Goal: Book appointment/travel/reservation

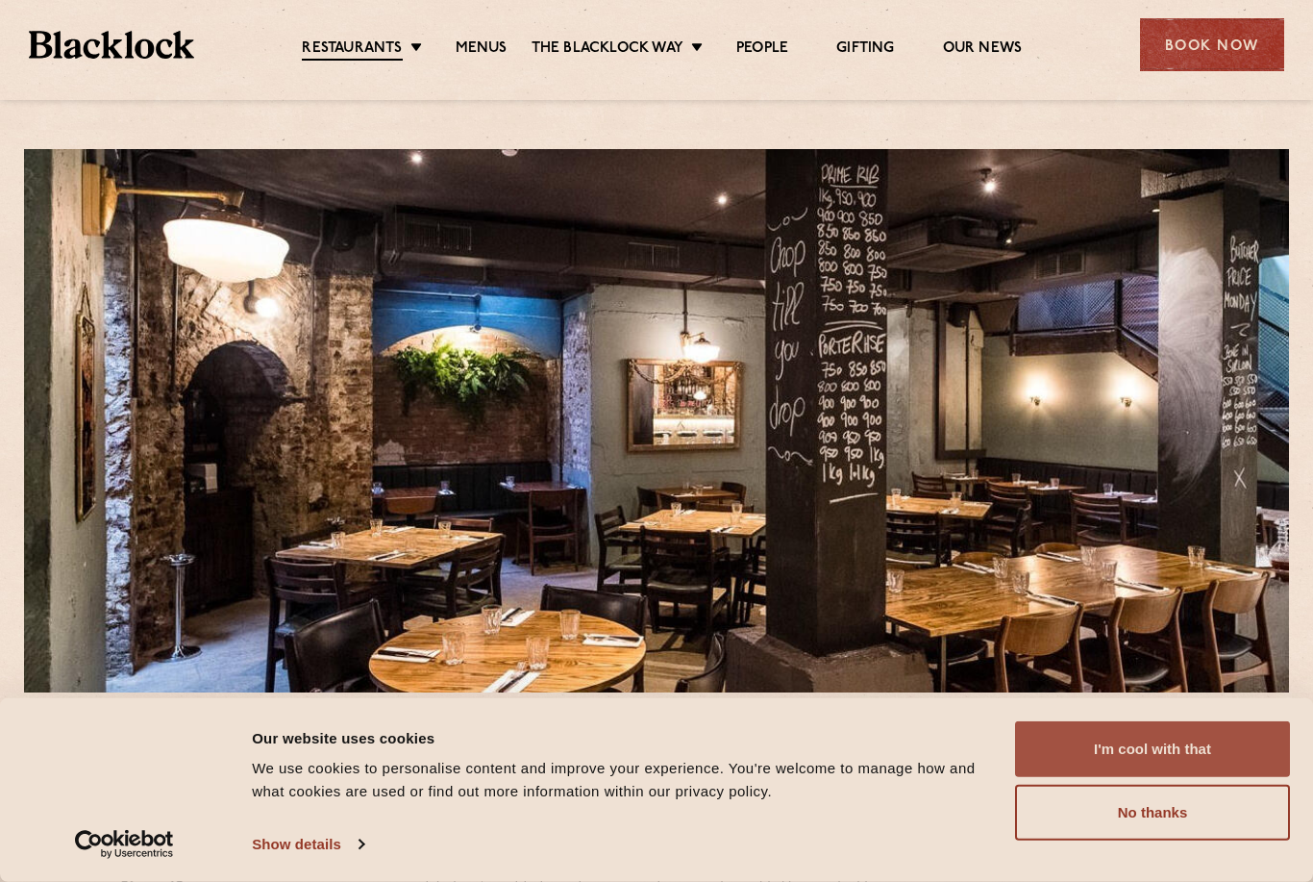
click at [1206, 744] on button "I'm cool with that" at bounding box center [1152, 749] width 275 height 56
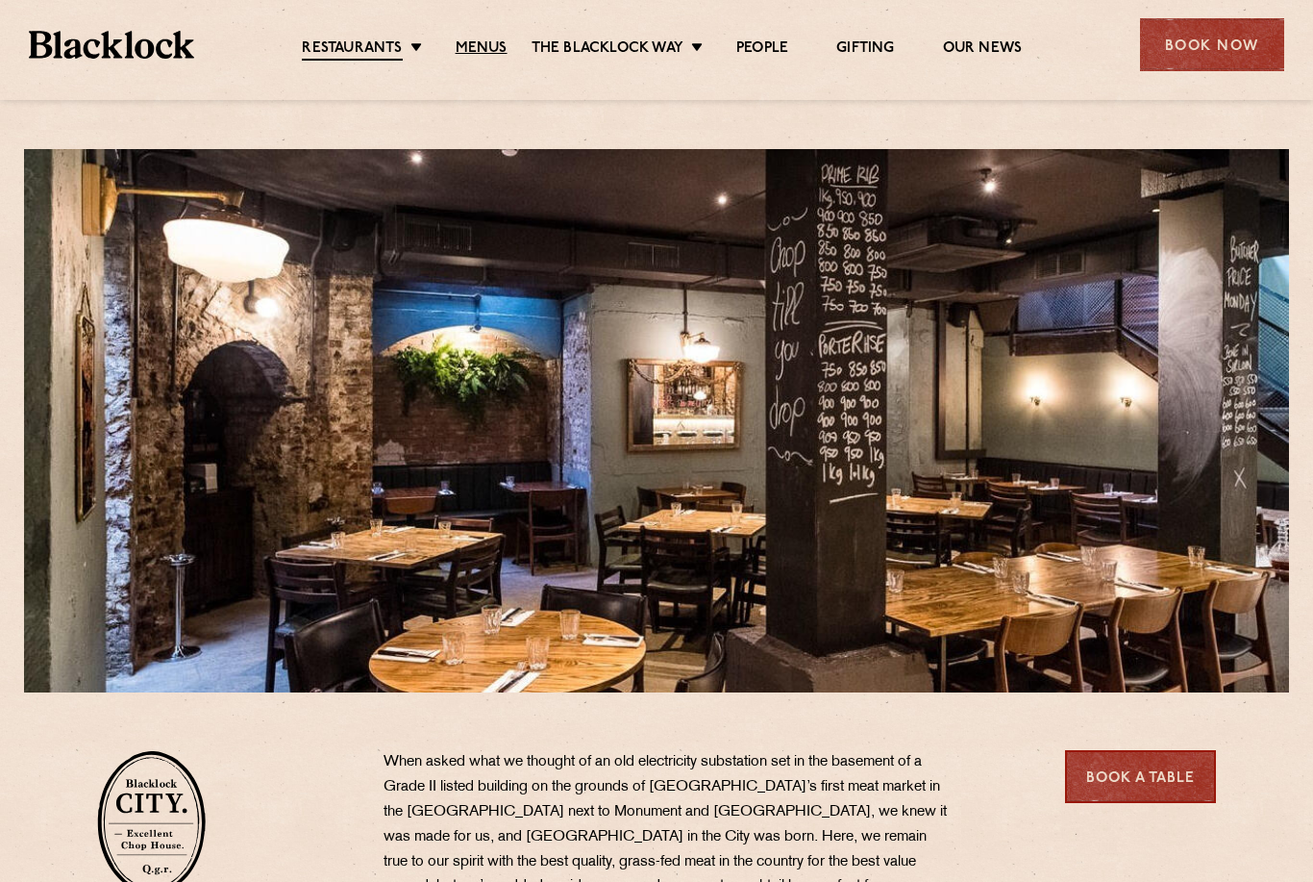
click at [490, 45] on link "Menus" at bounding box center [482, 48] width 52 height 19
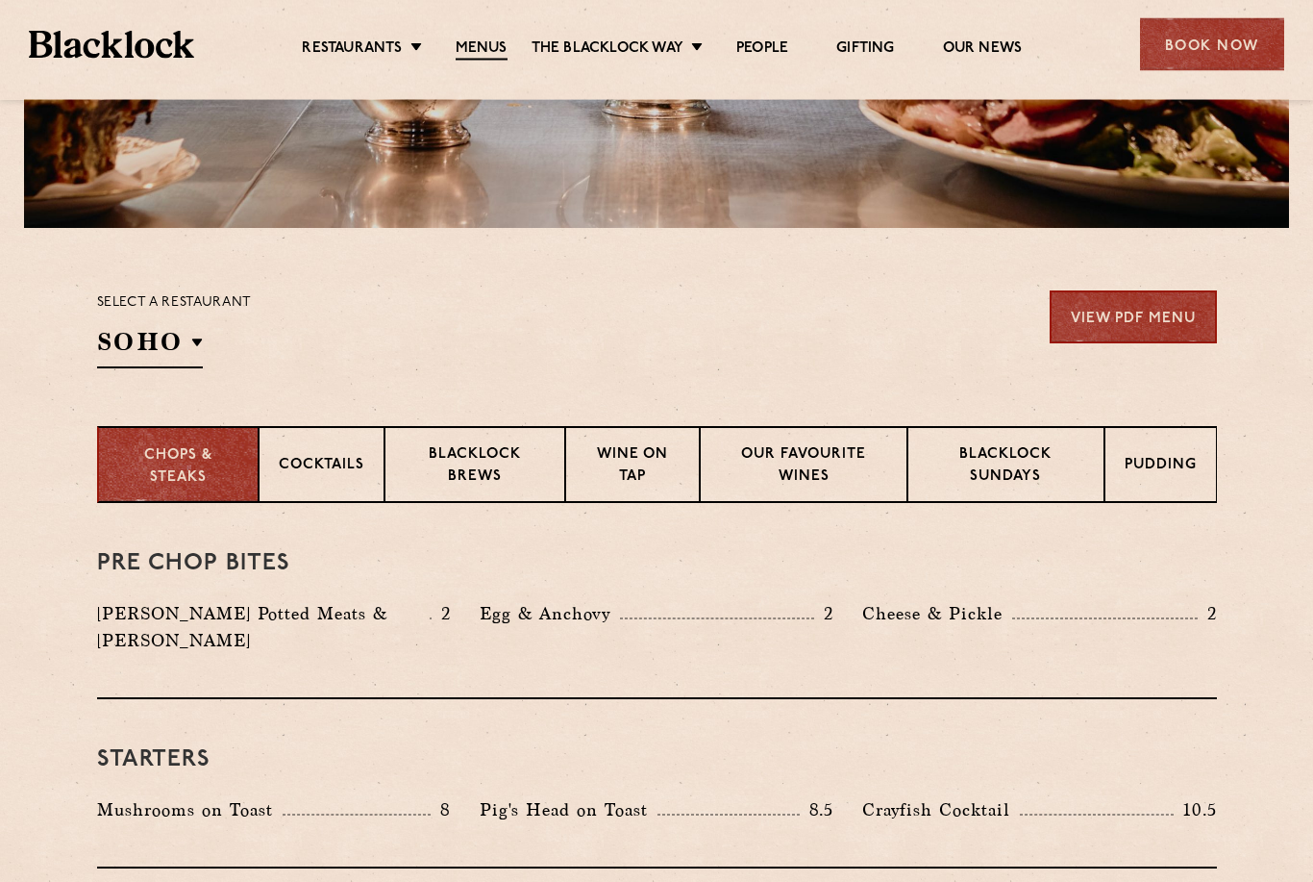
scroll to position [464, 0]
click at [154, 373] on section "Select a restaurant SOHO Soho Birmingham City Shoreditch Covent Garden Canary W…" at bounding box center [656, 327] width 1313 height 198
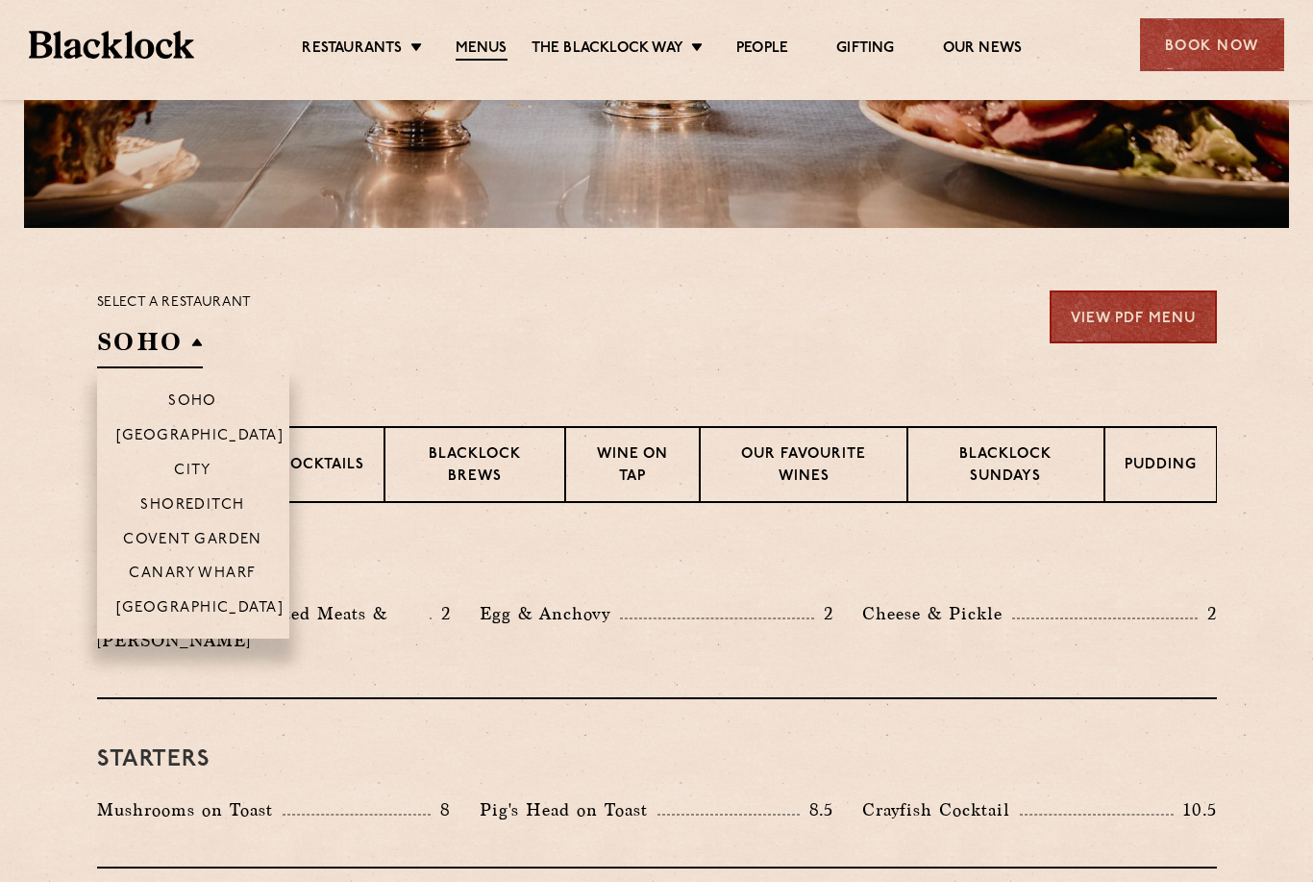
click at [192, 476] on p "City" at bounding box center [192, 470] width 37 height 17
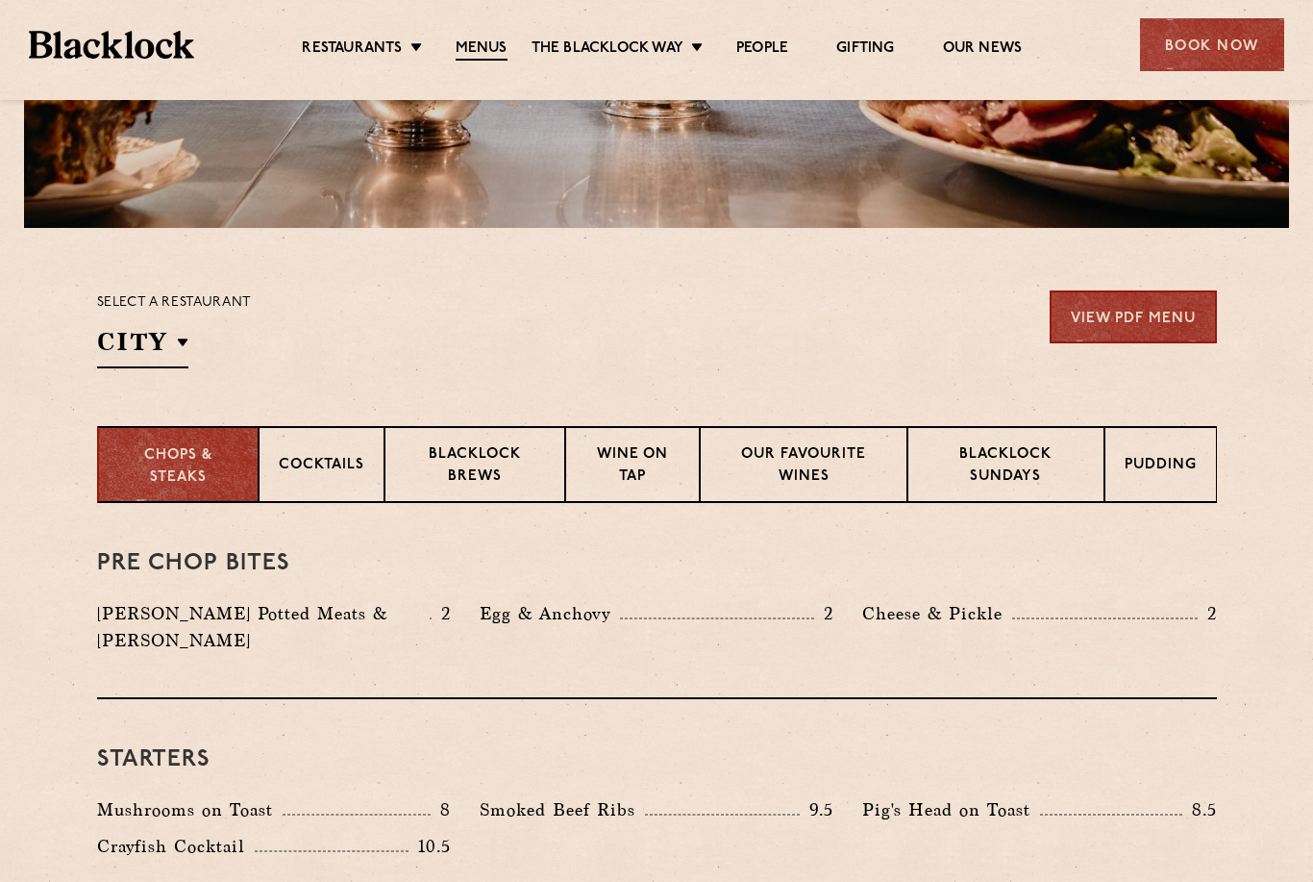
click at [2, 471] on section "Chops & Steaks Cocktails Blacklock Brews Wine on Tap Our favourite wines Blackl…" at bounding box center [656, 464] width 1313 height 77
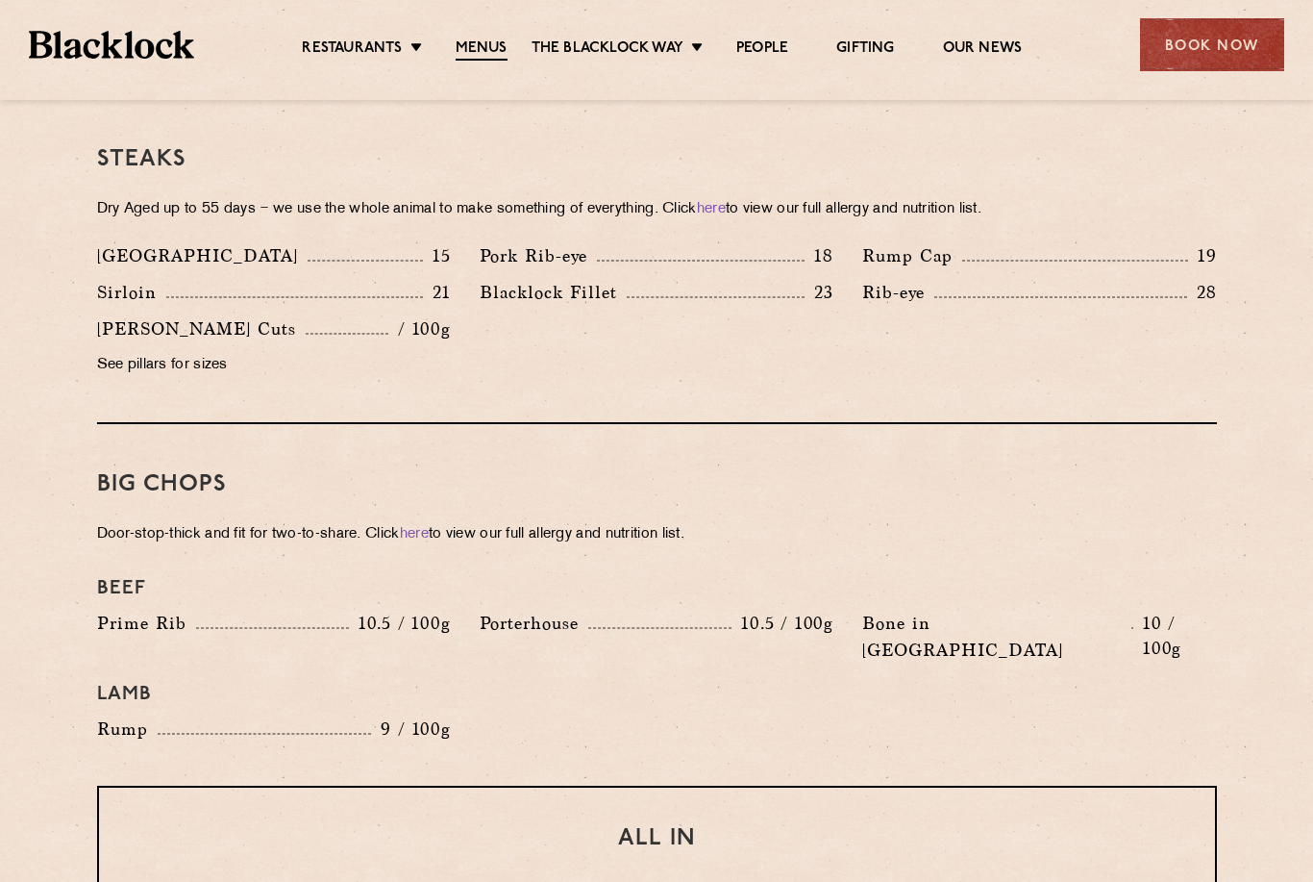
scroll to position [1827, 0]
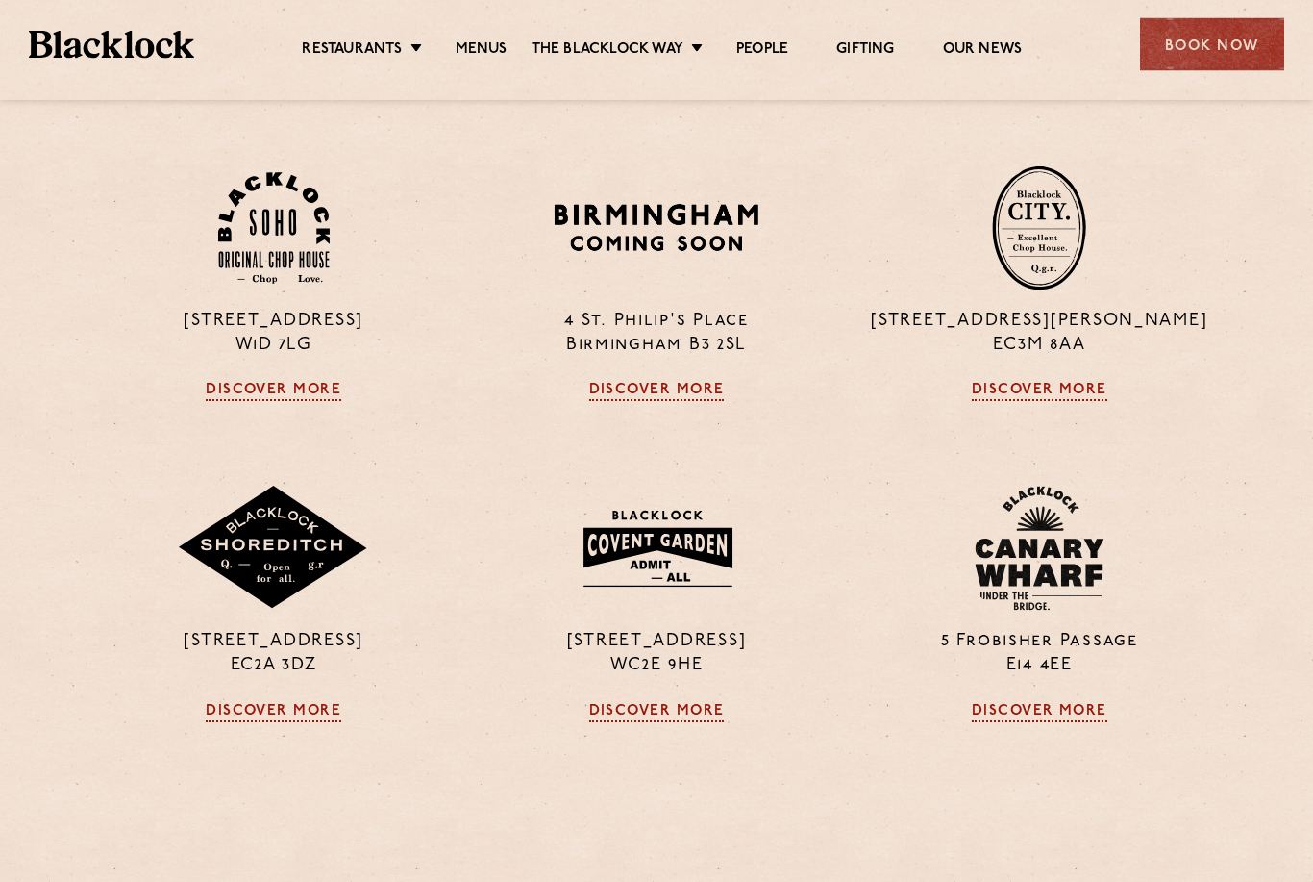
scroll to position [1486, 0]
click at [1080, 401] on link "Discover More" at bounding box center [1040, 391] width 136 height 19
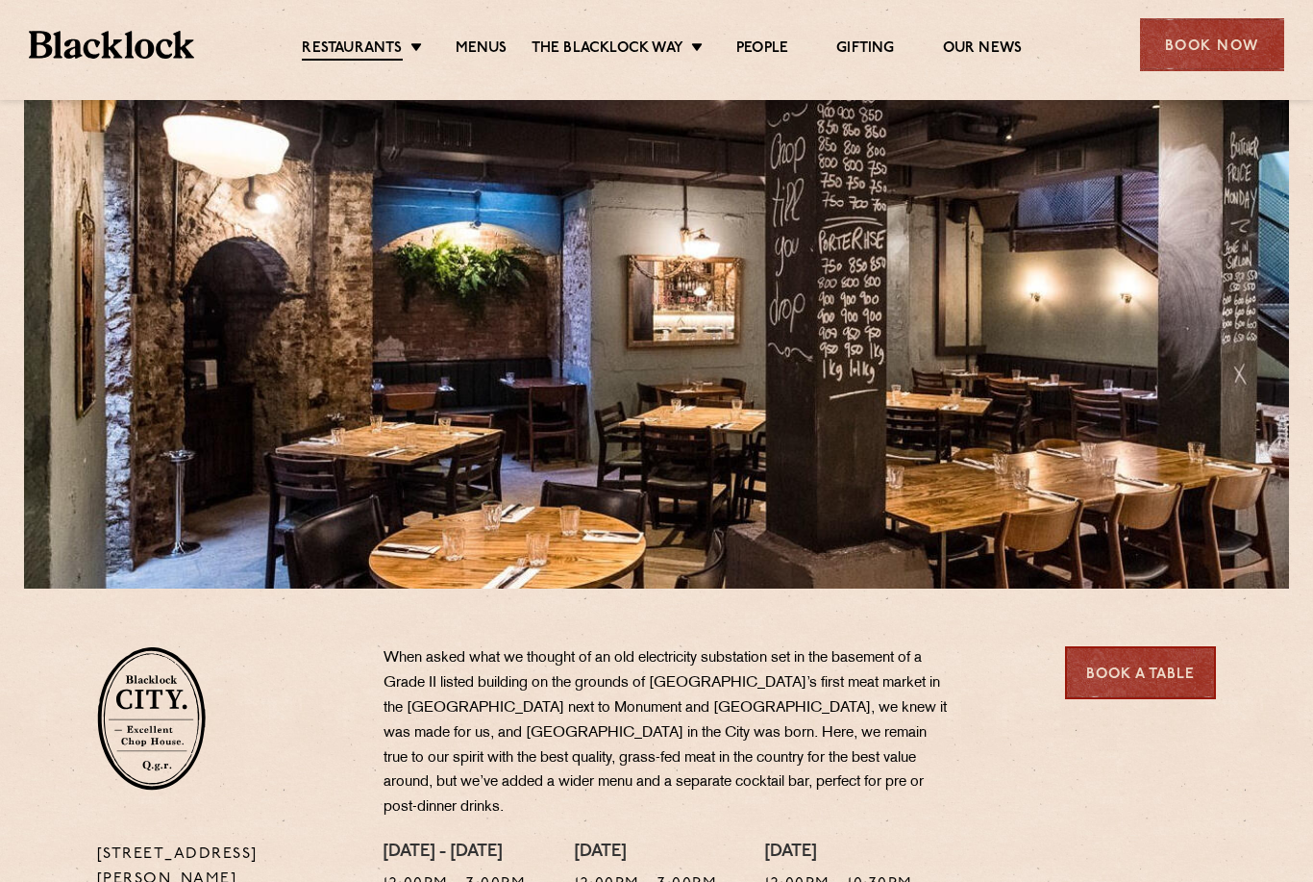
scroll to position [118, 0]
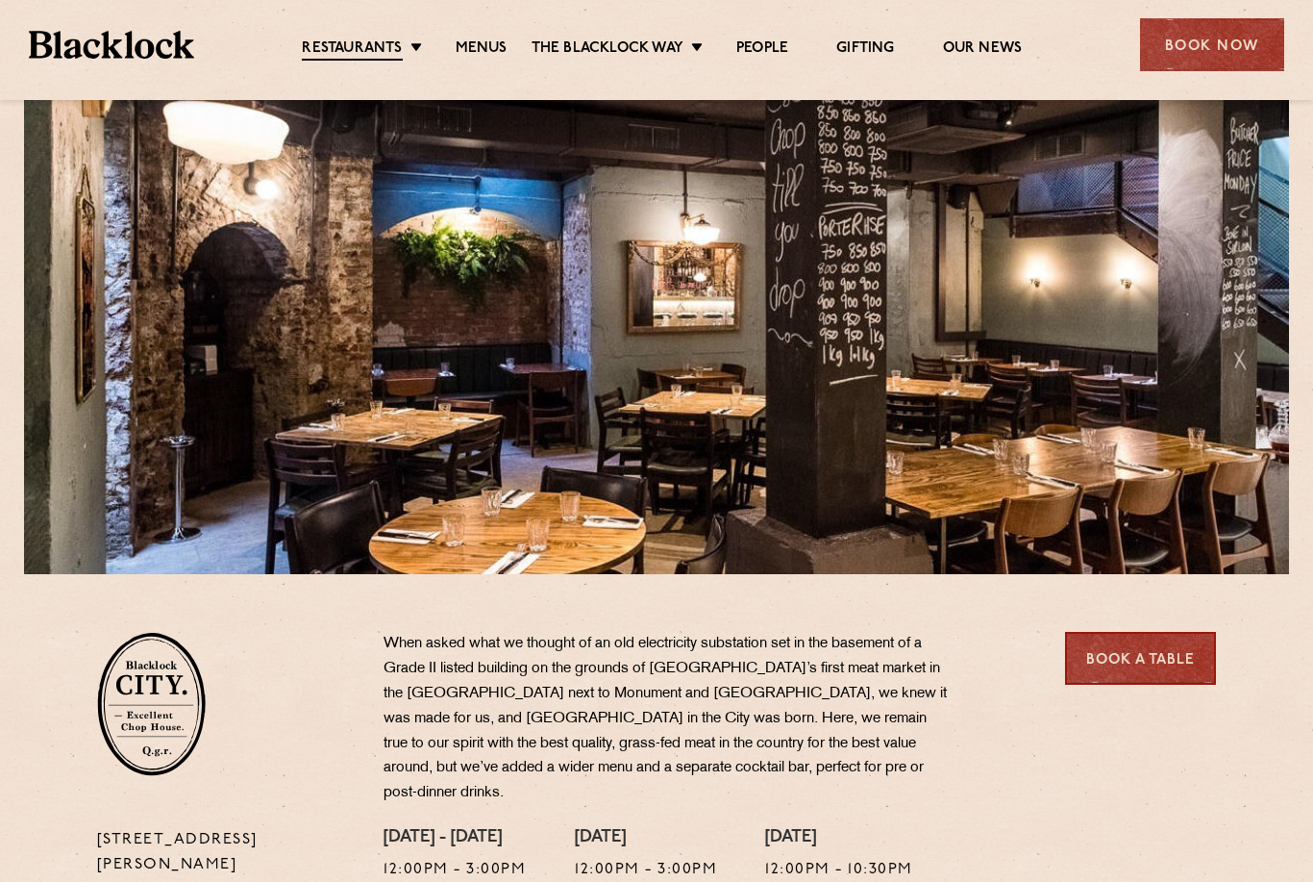
click at [1169, 657] on link "Book a Table" at bounding box center [1140, 658] width 151 height 53
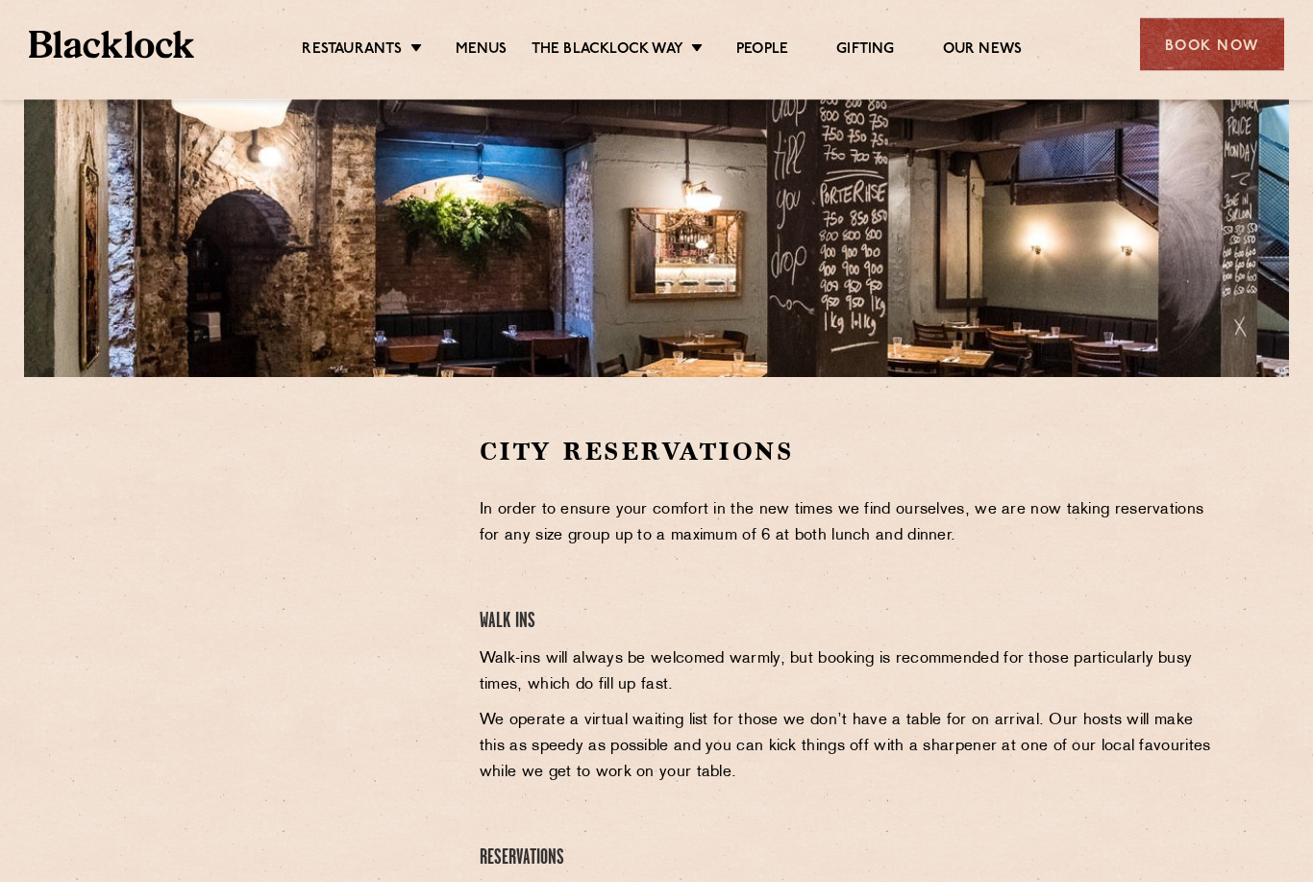
scroll to position [316, 0]
